Goal: Obtain resource: Download file/media

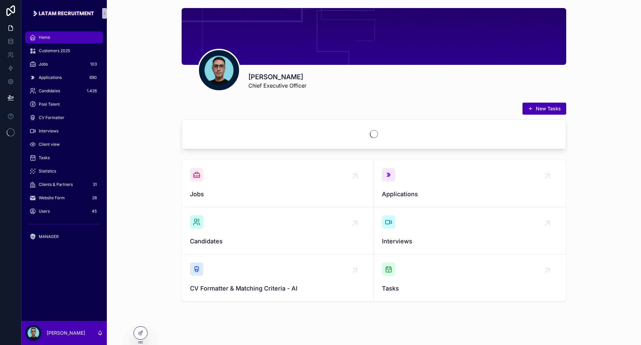
click at [77, 230] on div "MANAGER" at bounding box center [64, 236] width 86 height 13
click at [78, 232] on div "MANAGER" at bounding box center [63, 236] width 69 height 11
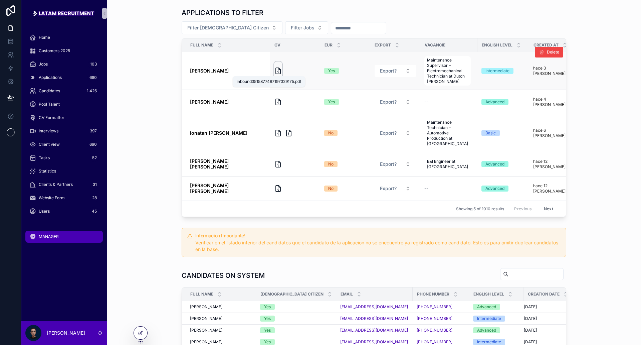
click at [276, 72] on icon "scrollable content" at bounding box center [278, 71] width 5 height 6
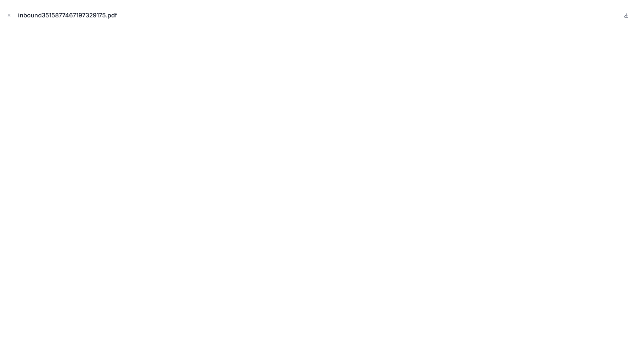
click at [13, 15] on div "inbound3515877467197329175.pdf" at bounding box center [320, 15] width 631 height 20
click at [12, 15] on div "inbound3515877467197329175.pdf" at bounding box center [320, 15] width 631 height 20
click at [11, 15] on icon "Close modal" at bounding box center [9, 15] width 5 height 5
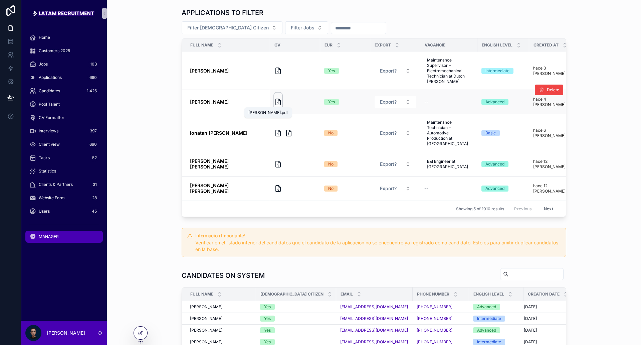
click at [274, 100] on icon "scrollable content" at bounding box center [278, 102] width 8 height 8
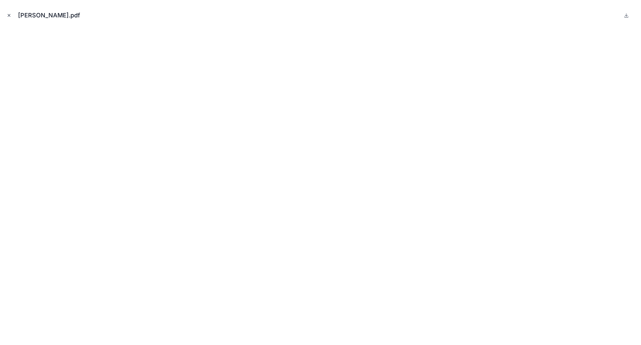
click at [11, 14] on icon "Close modal" at bounding box center [9, 15] width 5 height 5
